Goal: Navigation & Orientation: Understand site structure

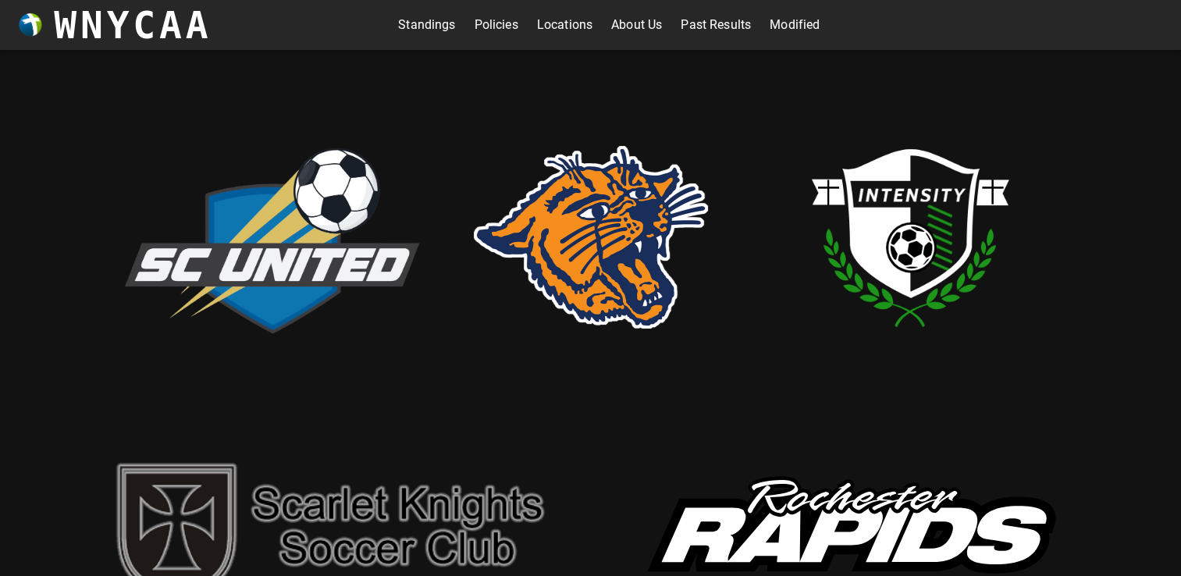
click at [411, 24] on link "Standings" at bounding box center [426, 24] width 57 height 25
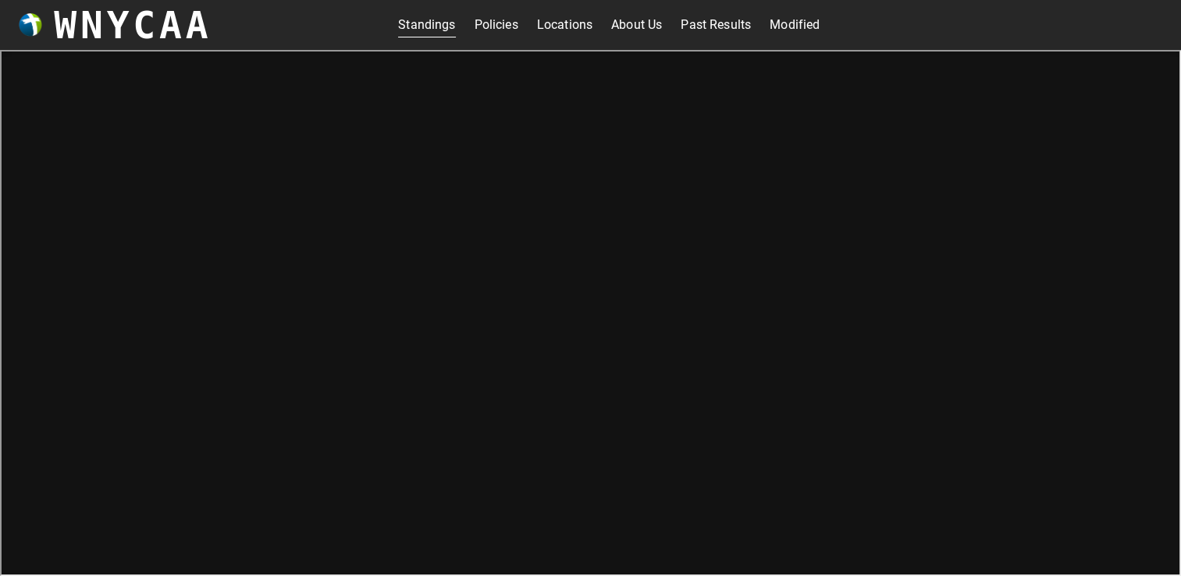
click at [630, 27] on link "About Us" at bounding box center [636, 24] width 51 height 25
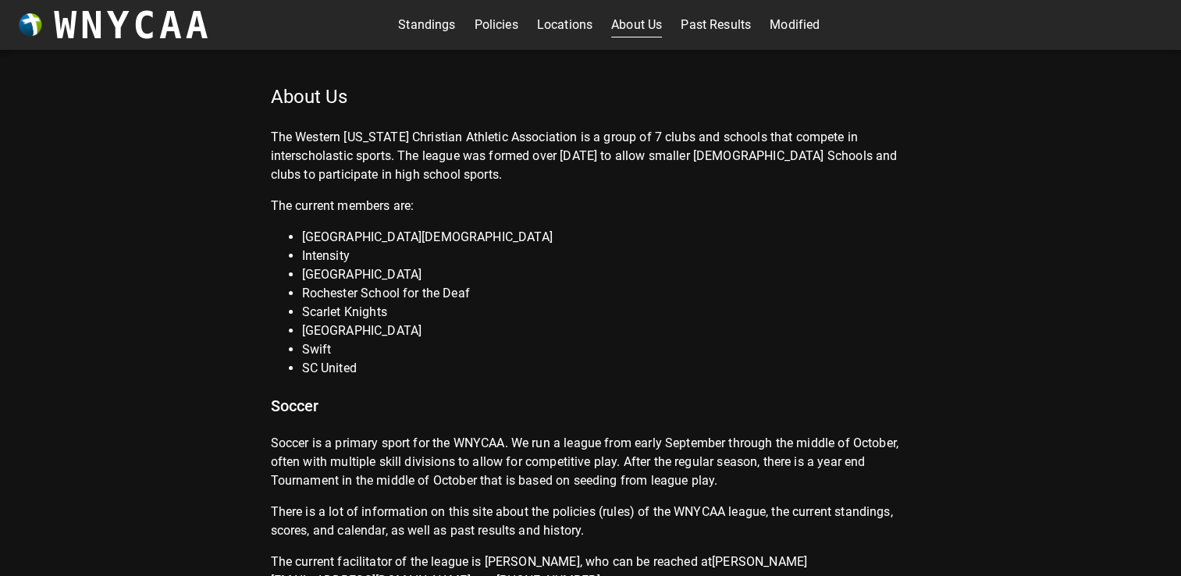
click at [720, 21] on link "Past Results" at bounding box center [716, 24] width 70 height 25
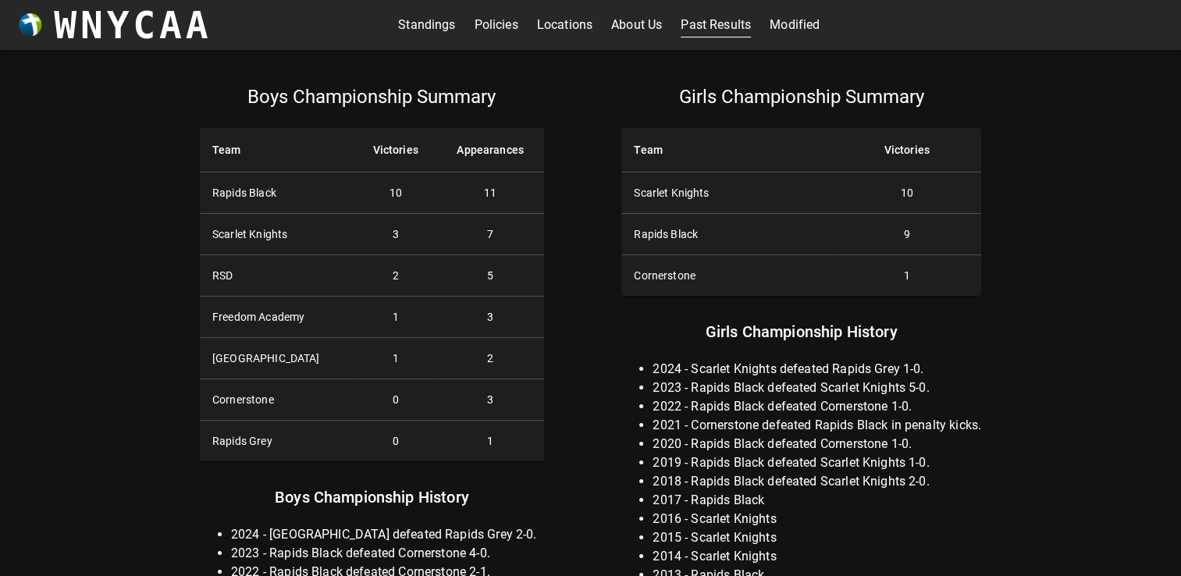
click at [788, 28] on link "Modified" at bounding box center [795, 24] width 50 height 25
